Goal: Transaction & Acquisition: Purchase product/service

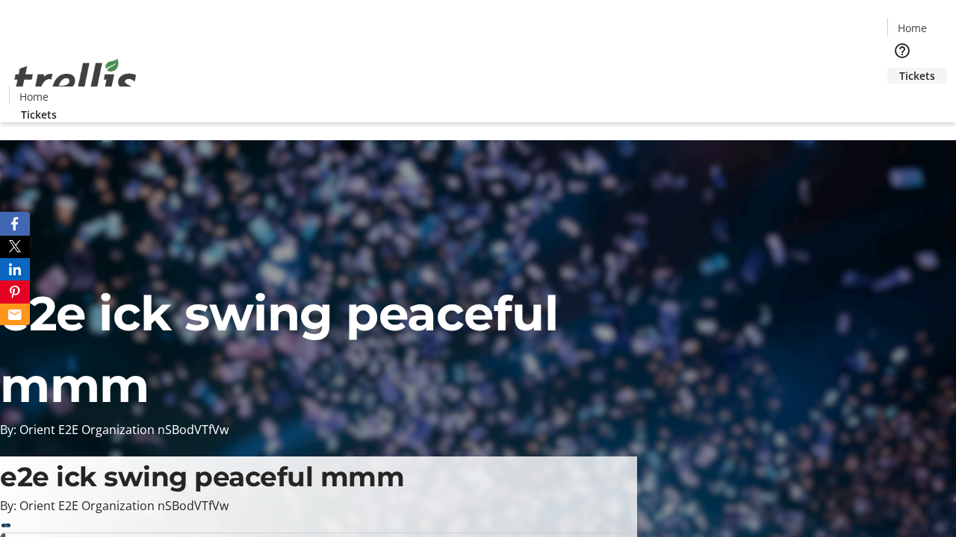
click at [899, 68] on span "Tickets" at bounding box center [917, 76] width 36 height 16
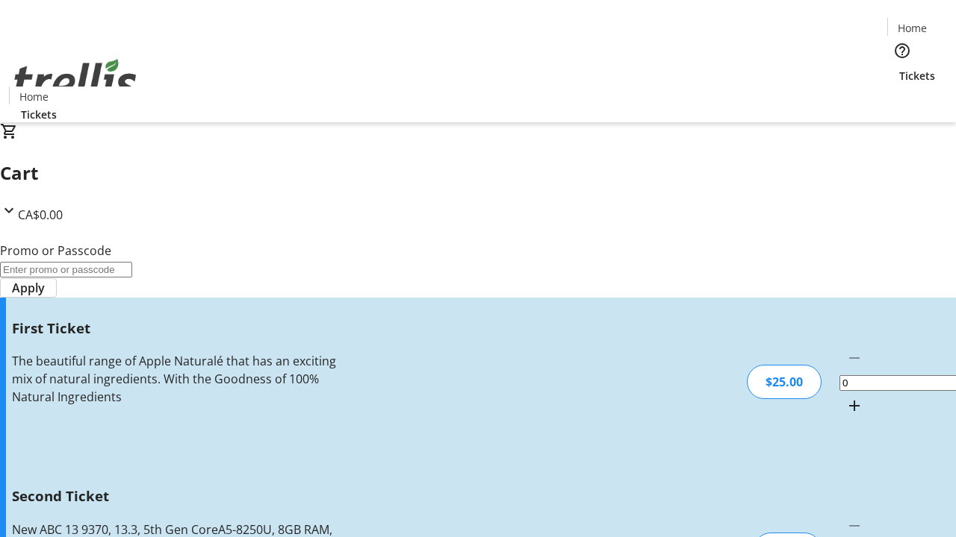
click at [845, 397] on mat-icon "Increment by one" at bounding box center [854, 406] width 18 height 18
type input "1"
type input "2"
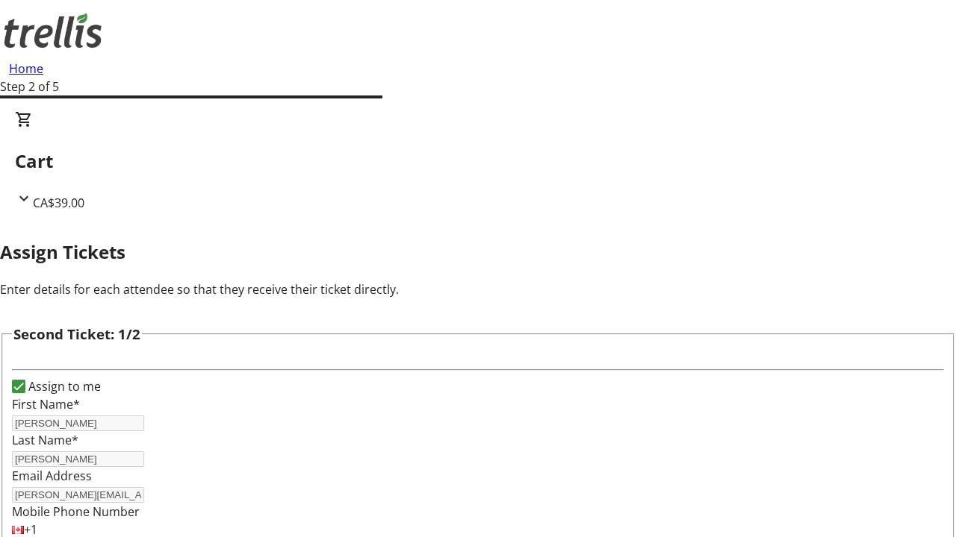
type input "[PERSON_NAME]"
type input "Fadel"
type input "[PERSON_NAME][EMAIL_ADDRESS][DOMAIN_NAME]"
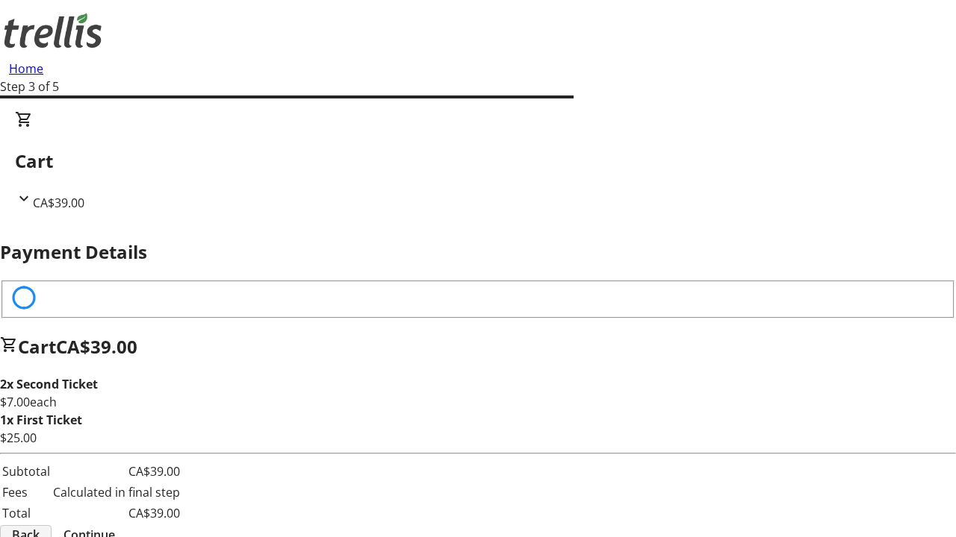
click at [40, 526] on span "Back" at bounding box center [26, 535] width 28 height 18
